Goal: Information Seeking & Learning: Find specific fact

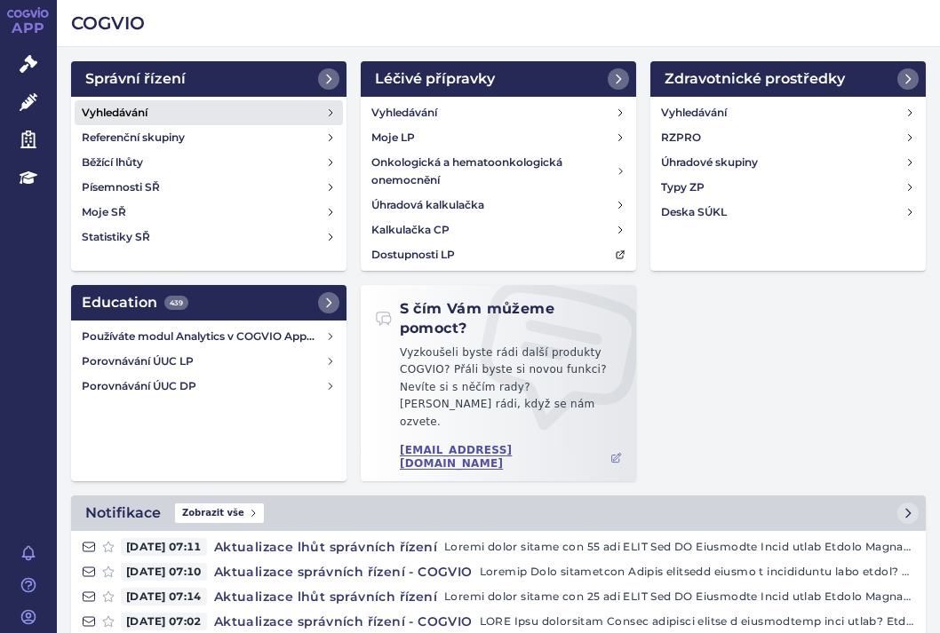
click at [147, 106] on h4 "Vyhledávání" at bounding box center [115, 113] width 66 height 18
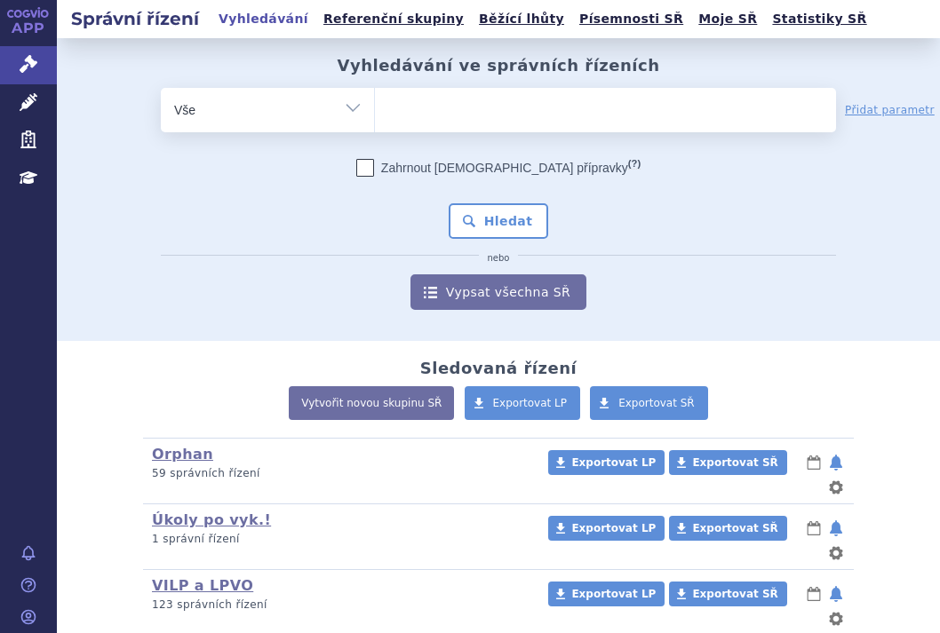
click at [458, 105] on ul at bounding box center [605, 106] width 461 height 37
click at [375, 105] on select at bounding box center [374, 109] width 1 height 44
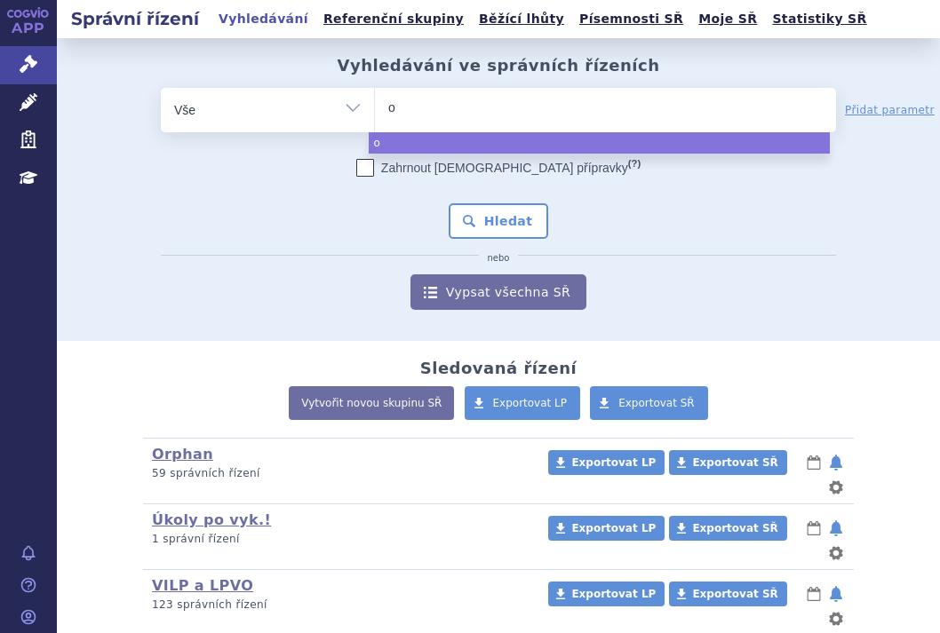
type input "oz"
type input "oze"
type input "ozem"
type input "ozemp"
type input "ozempi"
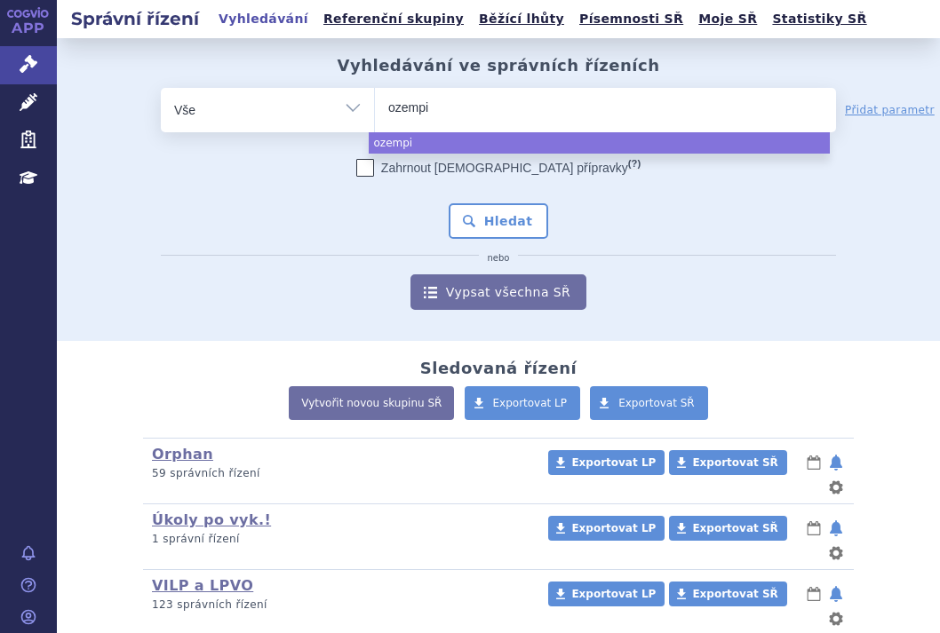
type input "ozempic"
select select "ozempic"
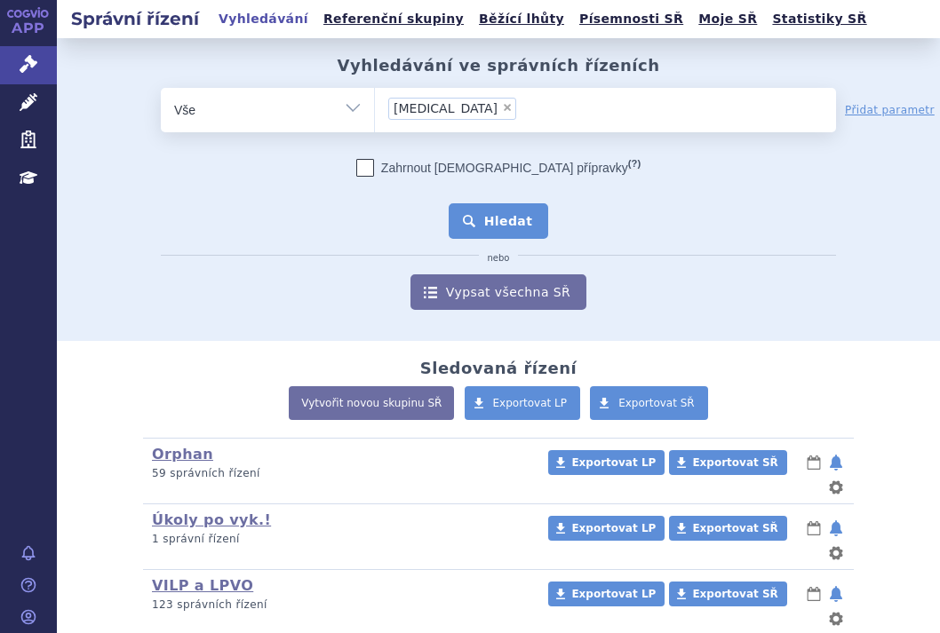
click at [485, 219] on button "Hledat" at bounding box center [499, 221] width 100 height 36
